Goal: Task Accomplishment & Management: Use online tool/utility

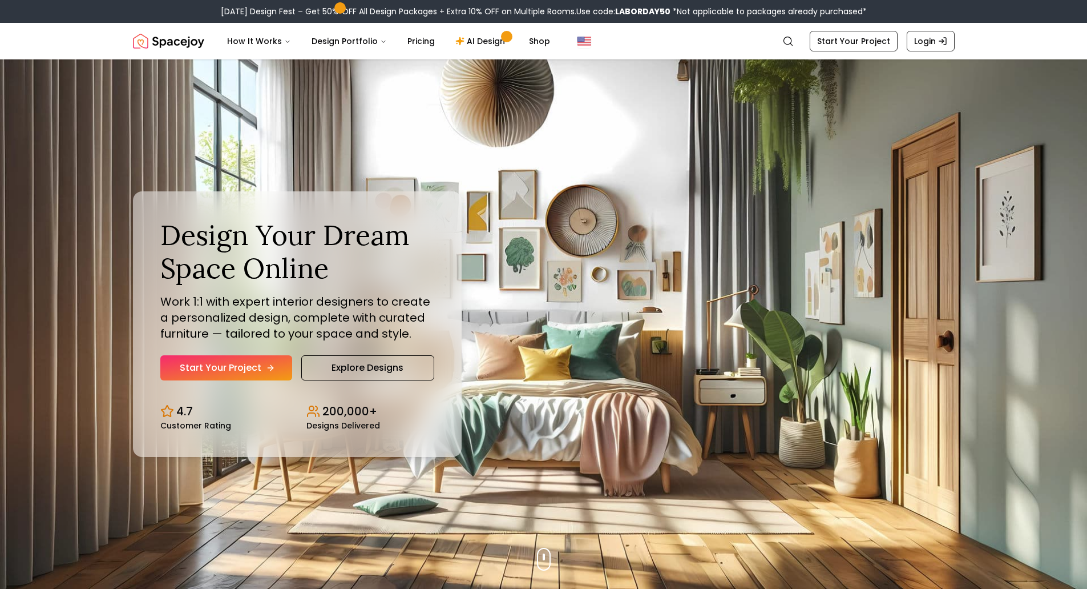
click at [257, 372] on link "Start Your Project" at bounding box center [226, 367] width 132 height 25
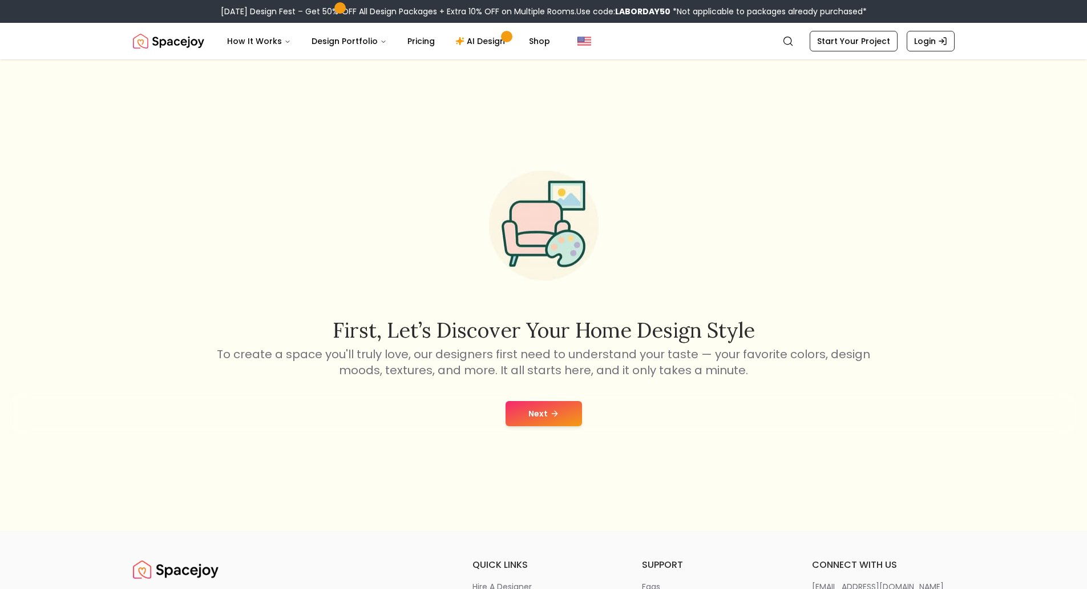
click at [572, 409] on button "Next" at bounding box center [544, 413] width 76 height 25
